Goal: Task Accomplishment & Management: Complete application form

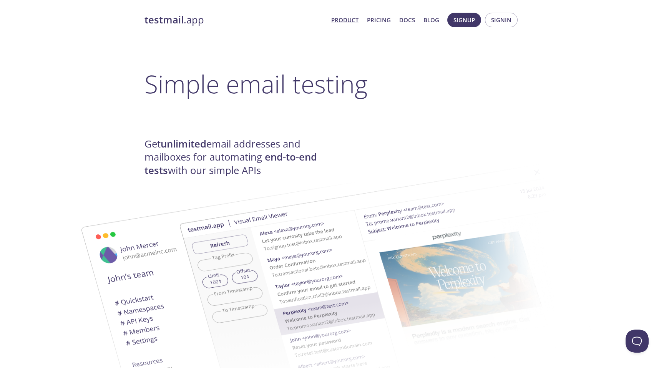
click at [350, 20] on link "Product" at bounding box center [344, 20] width 27 height 10
click at [507, 17] on span "Signin" at bounding box center [501, 20] width 20 height 10
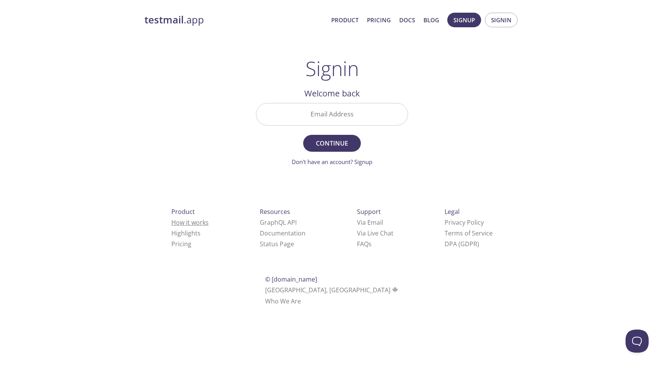
click at [187, 221] on link "How it works" at bounding box center [189, 222] width 37 height 8
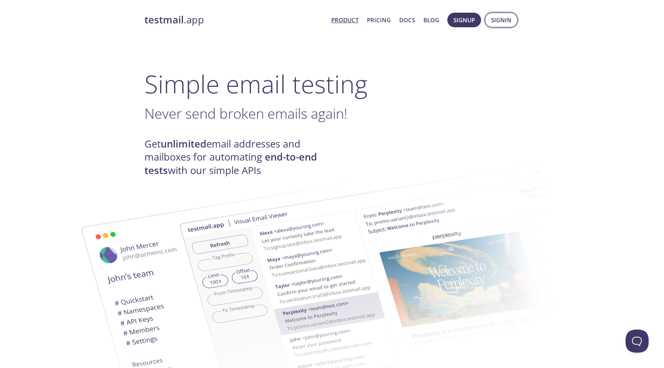
click at [496, 23] on span "Signin" at bounding box center [501, 20] width 20 height 10
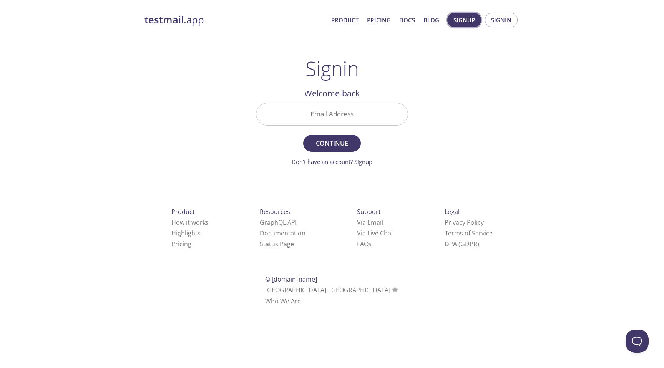
click at [472, 24] on span "Signup" at bounding box center [464, 20] width 22 height 10
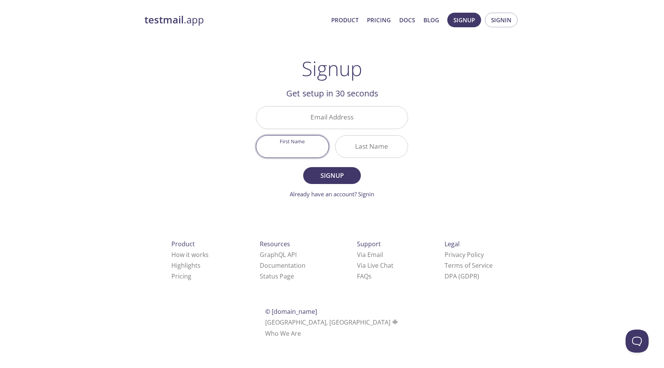
click at [313, 147] on div at bounding box center [292, 146] width 73 height 23
click at [556, 38] on div "testmail .app Product Pricing Docs Blog Signup Signin Signup Get setup in 30 se…" at bounding box center [332, 184] width 664 height 353
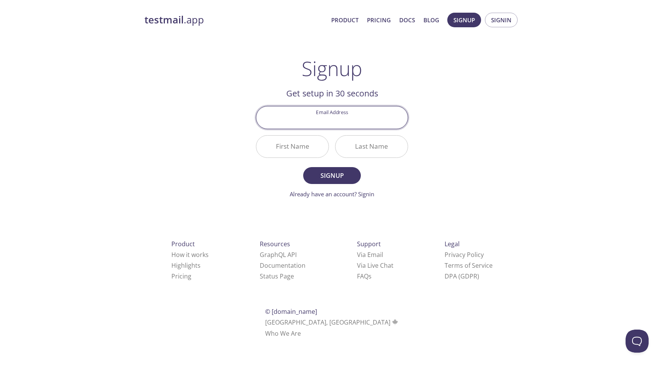
click at [329, 116] on input "Email Address" at bounding box center [331, 117] width 151 height 22
type input "[EMAIL_ADDRESS][DOMAIN_NAME]"
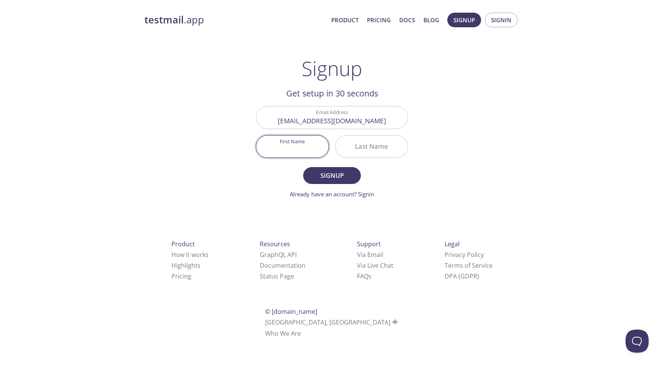
click at [296, 148] on input "First Name" at bounding box center [292, 147] width 72 height 22
drag, startPoint x: 289, startPoint y: 149, endPoint x: 314, endPoint y: 149, distance: 25.3
click at [314, 149] on div "AbdulMukhsin" at bounding box center [292, 146] width 73 height 23
type input "[PERSON_NAME]"
click at [358, 147] on input "Last Name" at bounding box center [371, 147] width 72 height 22
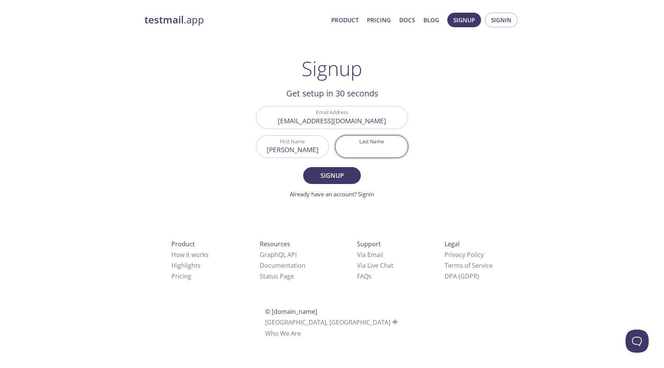
click at [310, 152] on input "[PERSON_NAME]" at bounding box center [292, 147] width 72 height 22
click at [318, 125] on input "[EMAIL_ADDRESS][DOMAIN_NAME]" at bounding box center [331, 117] width 151 height 22
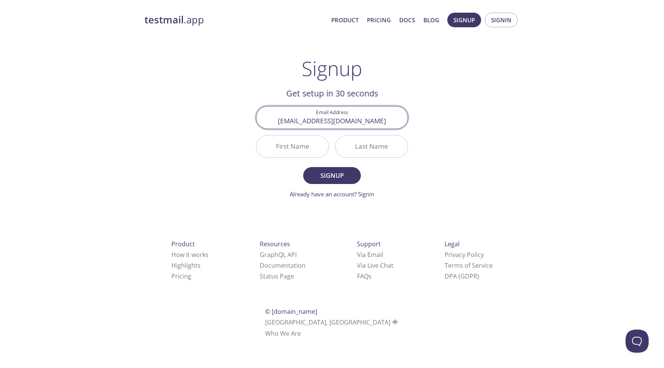
click at [318, 125] on input "[EMAIL_ADDRESS][DOMAIN_NAME]" at bounding box center [331, 117] width 151 height 22
click at [425, 171] on div "testmail .app Product Pricing Docs Blog Signup Signin Signup Get setup in 30 se…" at bounding box center [331, 184] width 393 height 353
